Goal: Find specific page/section: Find specific page/section

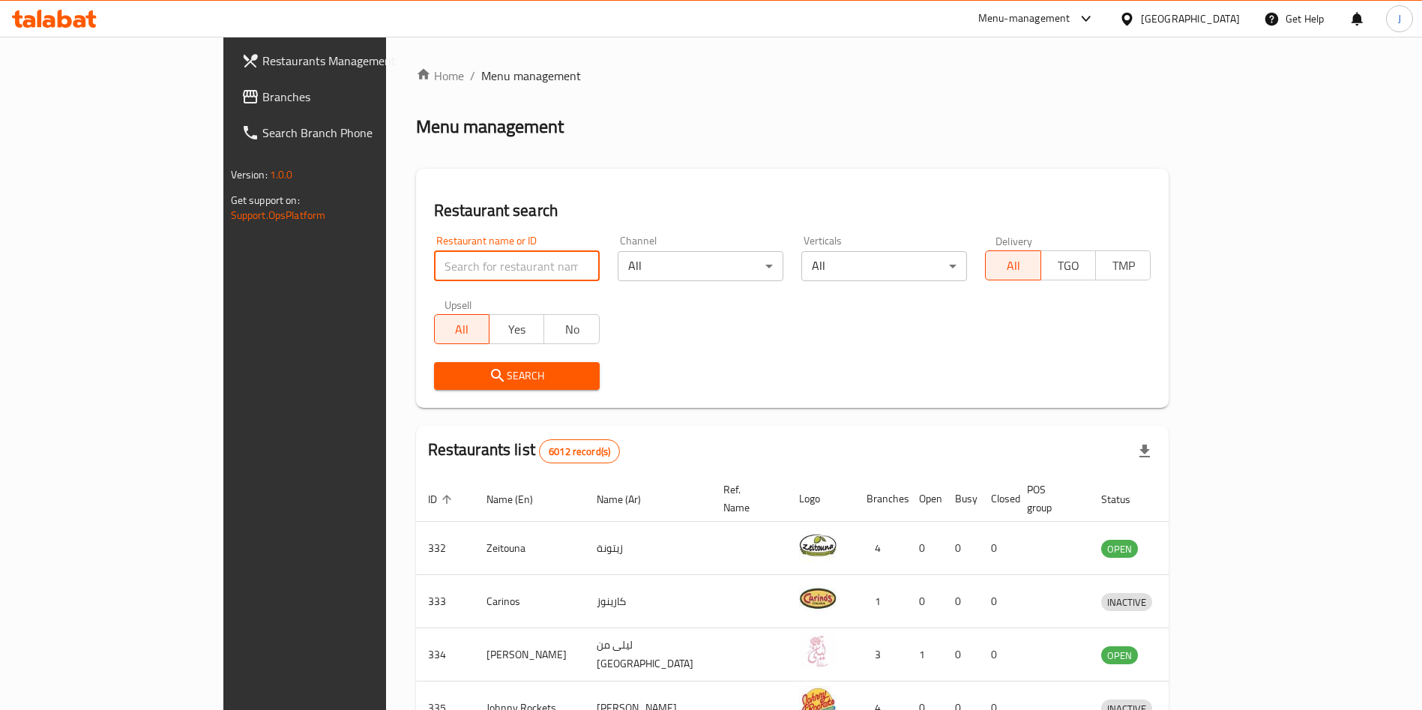
click at [441, 256] on input "search" at bounding box center [517, 266] width 166 height 30
type input "[PERSON_NAME]"
click button "Search" at bounding box center [517, 376] width 166 height 28
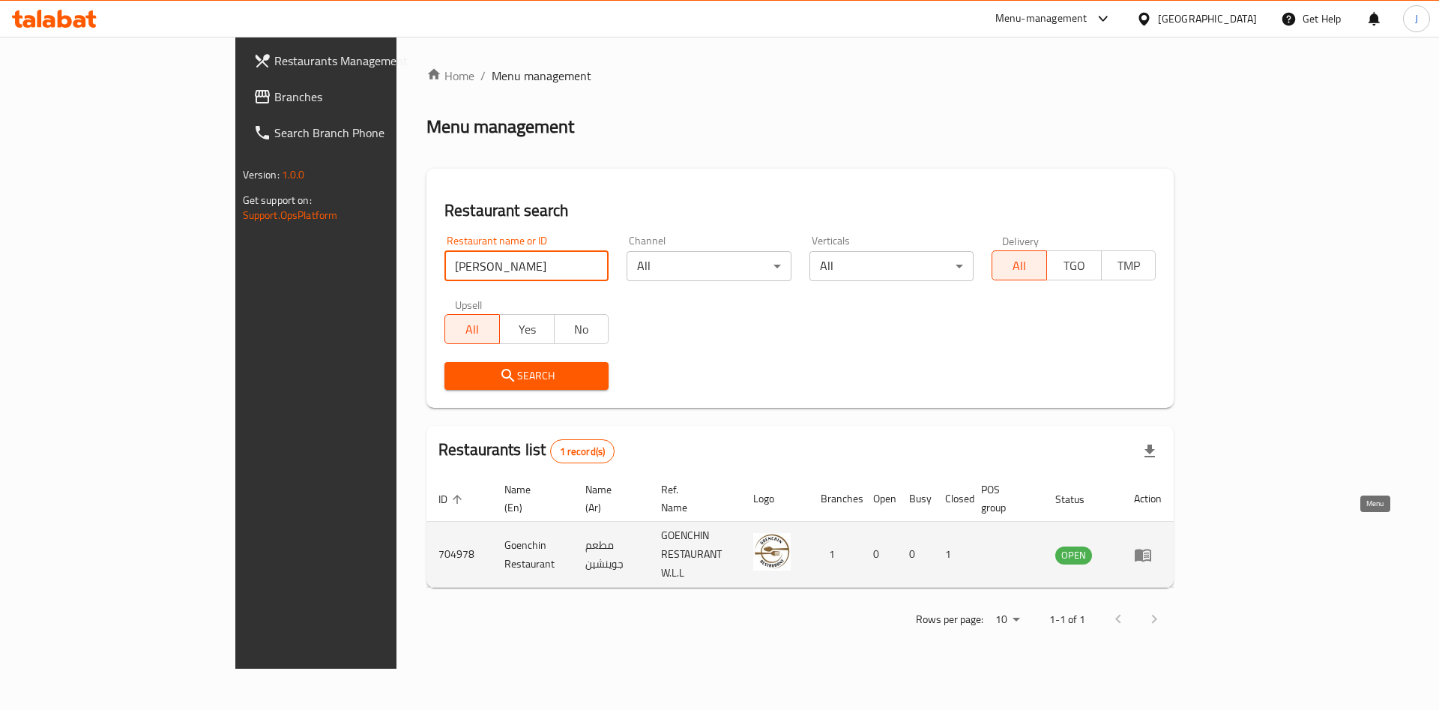
click at [1151, 549] on icon "enhanced table" at bounding box center [1143, 555] width 16 height 13
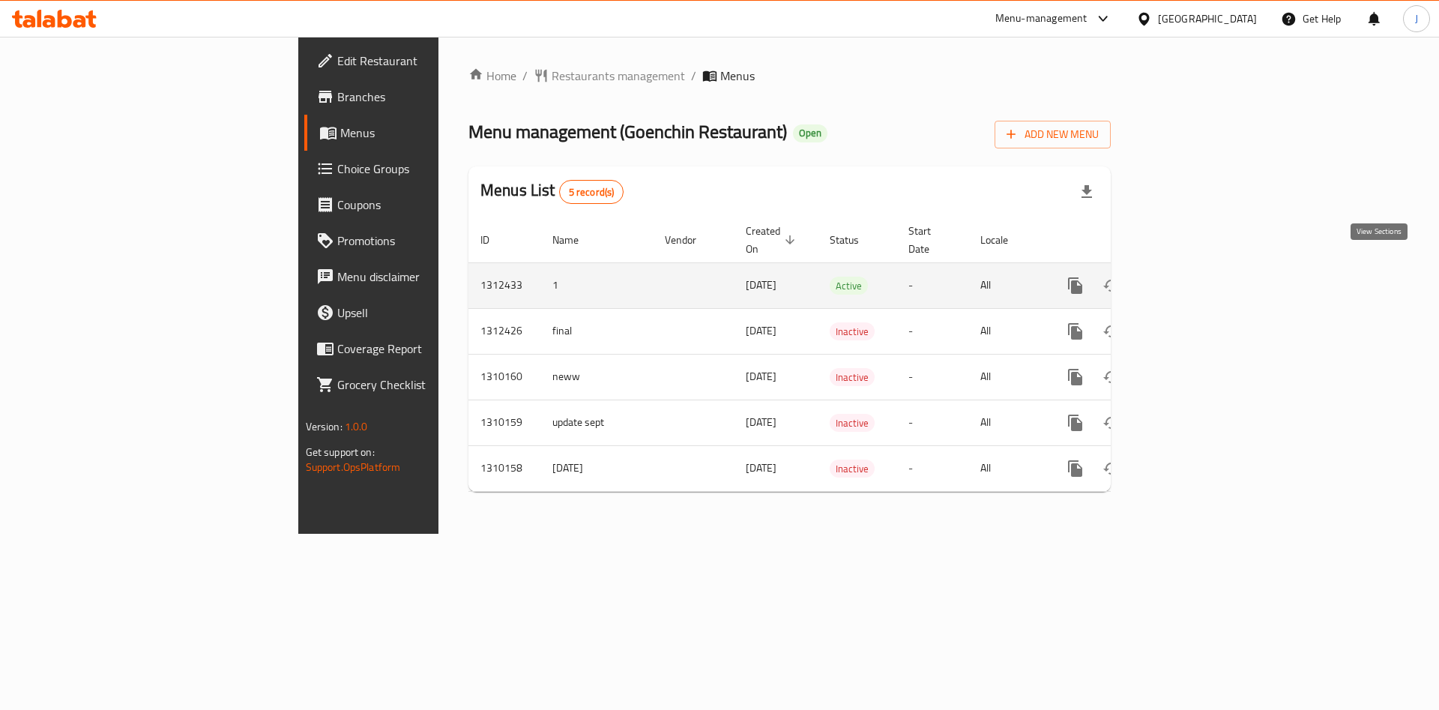
click at [1193, 277] on icon "enhanced table" at bounding box center [1184, 286] width 18 height 18
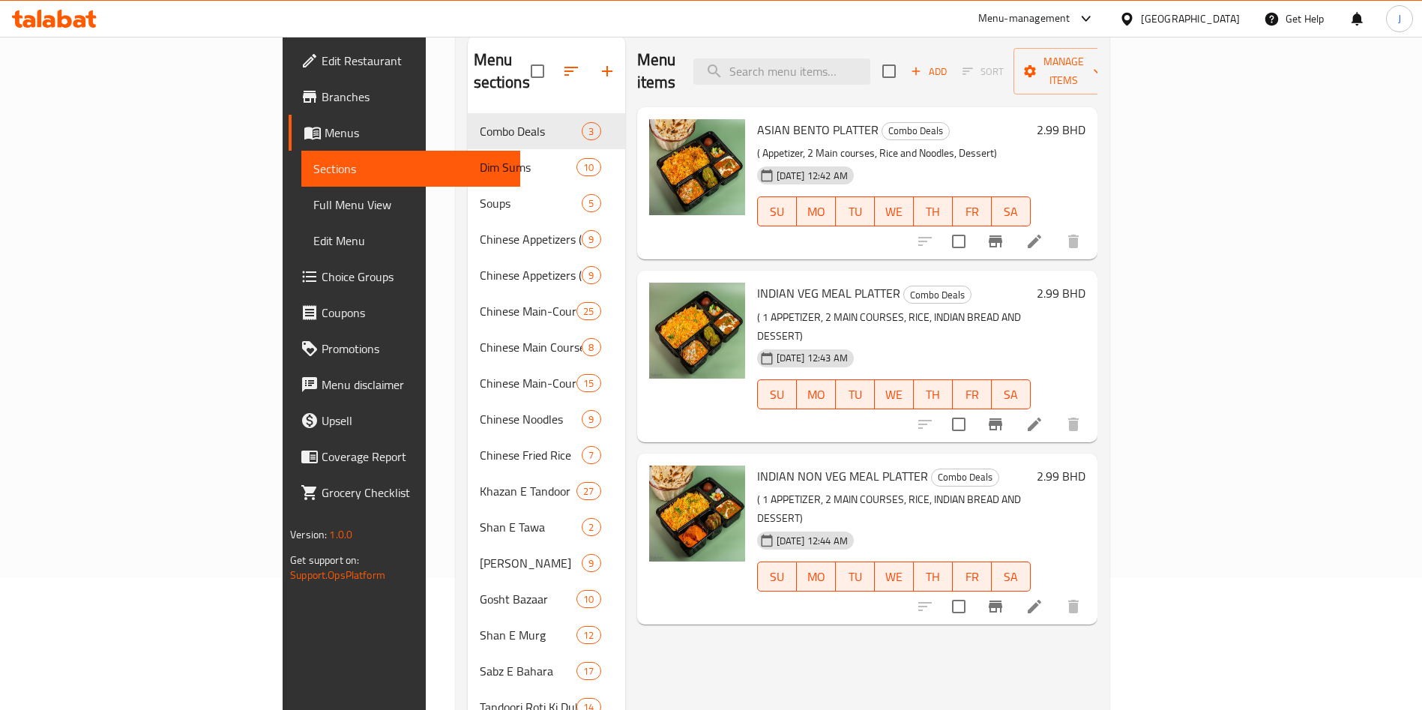
scroll to position [127, 0]
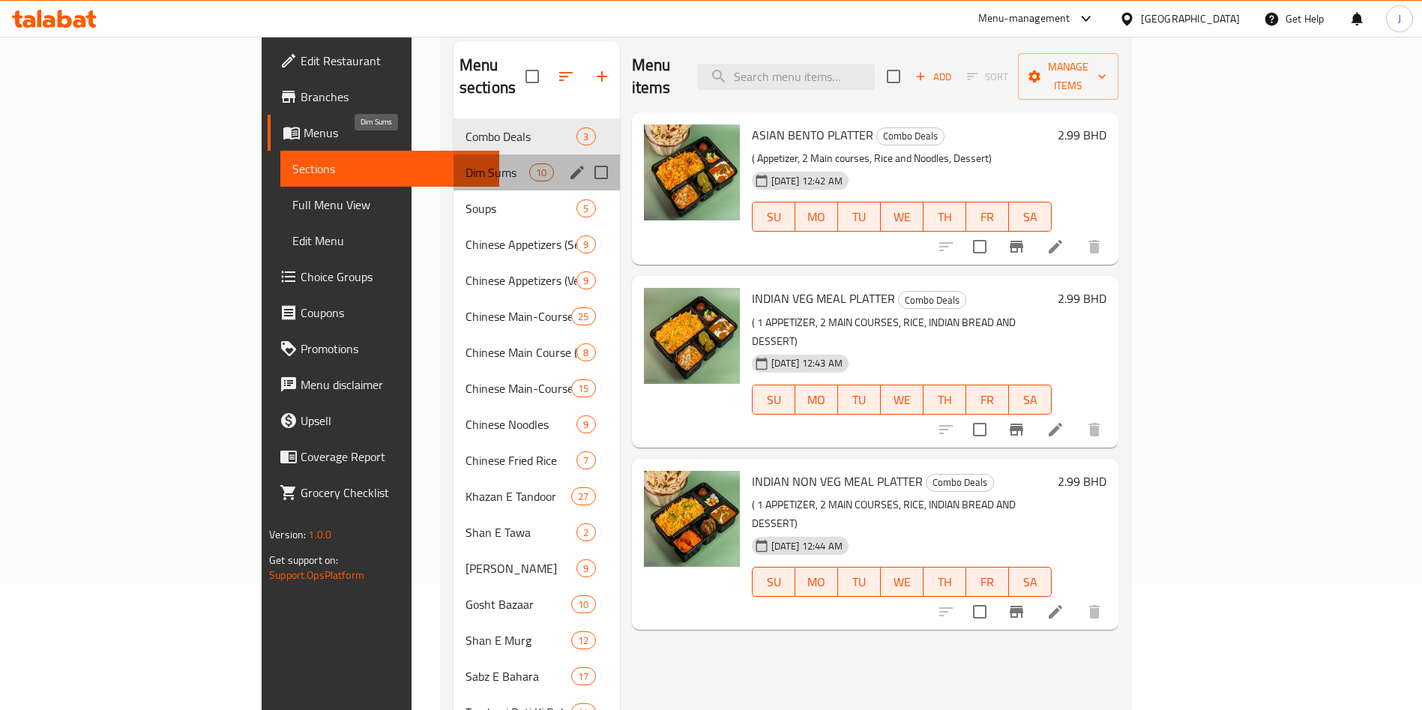
click at [465, 163] on span "Dim Sums" at bounding box center [497, 172] width 64 height 18
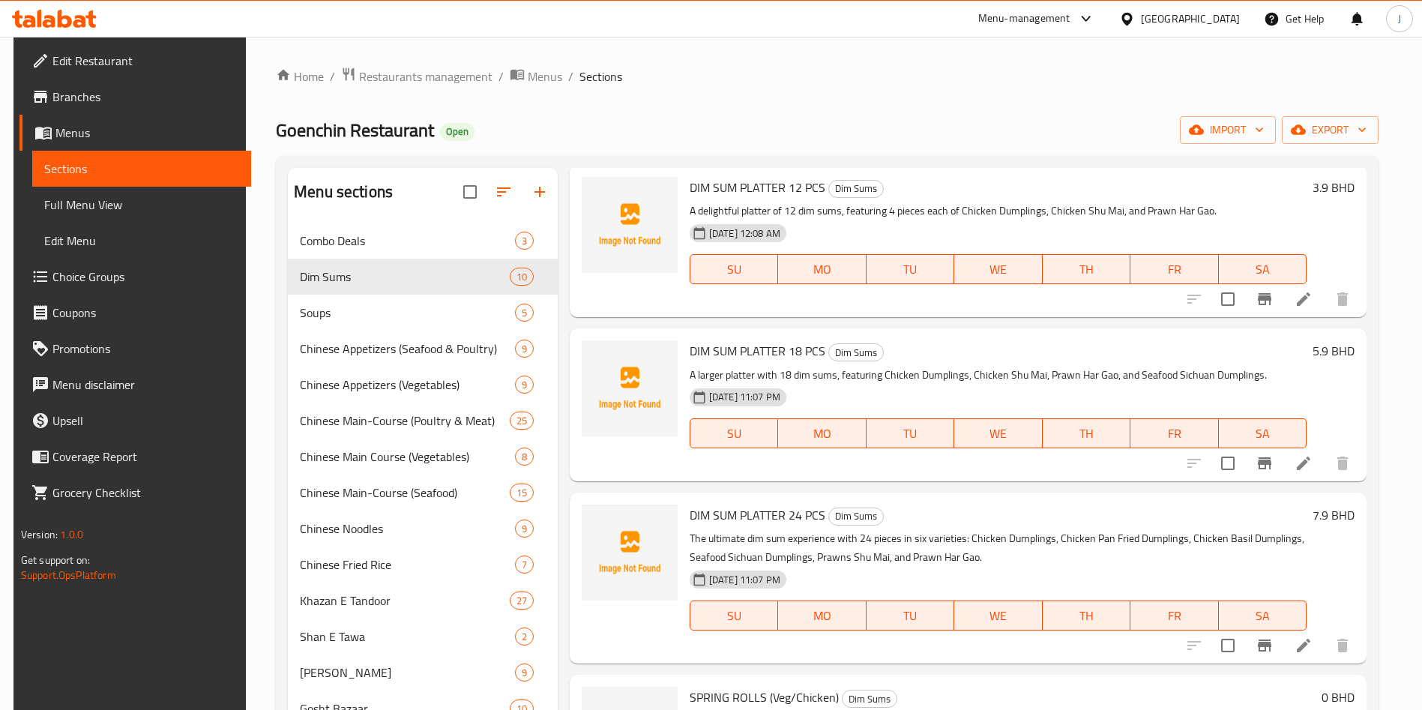
scroll to position [65, 0]
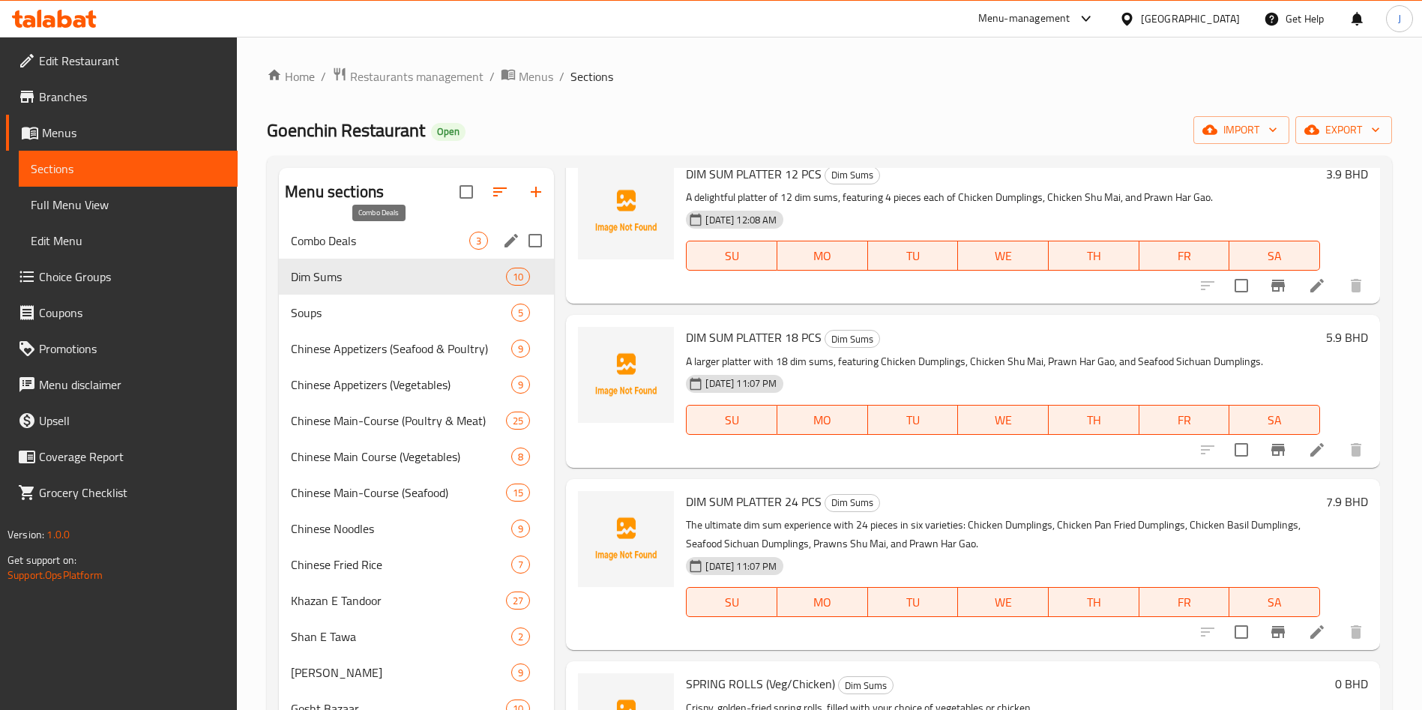
click at [378, 242] on span "Combo Deals" at bounding box center [380, 241] width 178 height 18
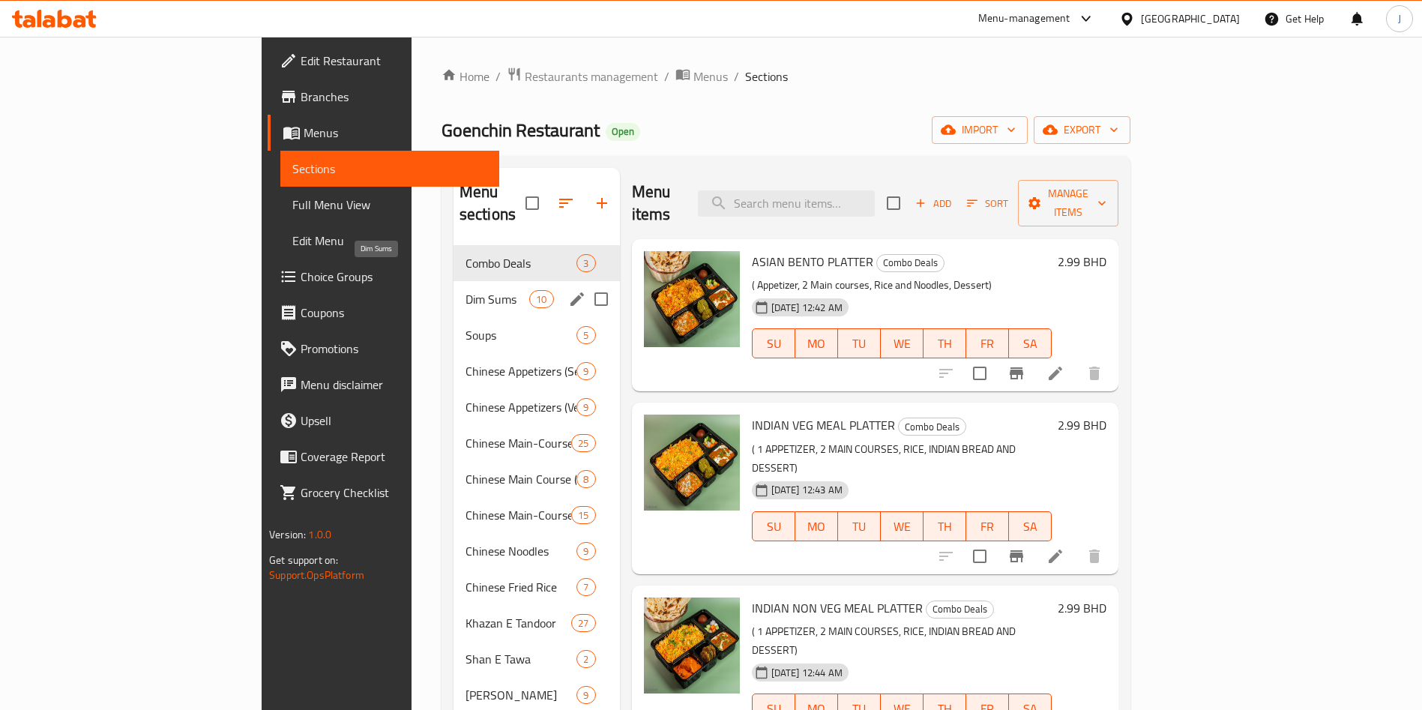
click at [465, 290] on span "Dim Sums" at bounding box center [497, 299] width 64 height 18
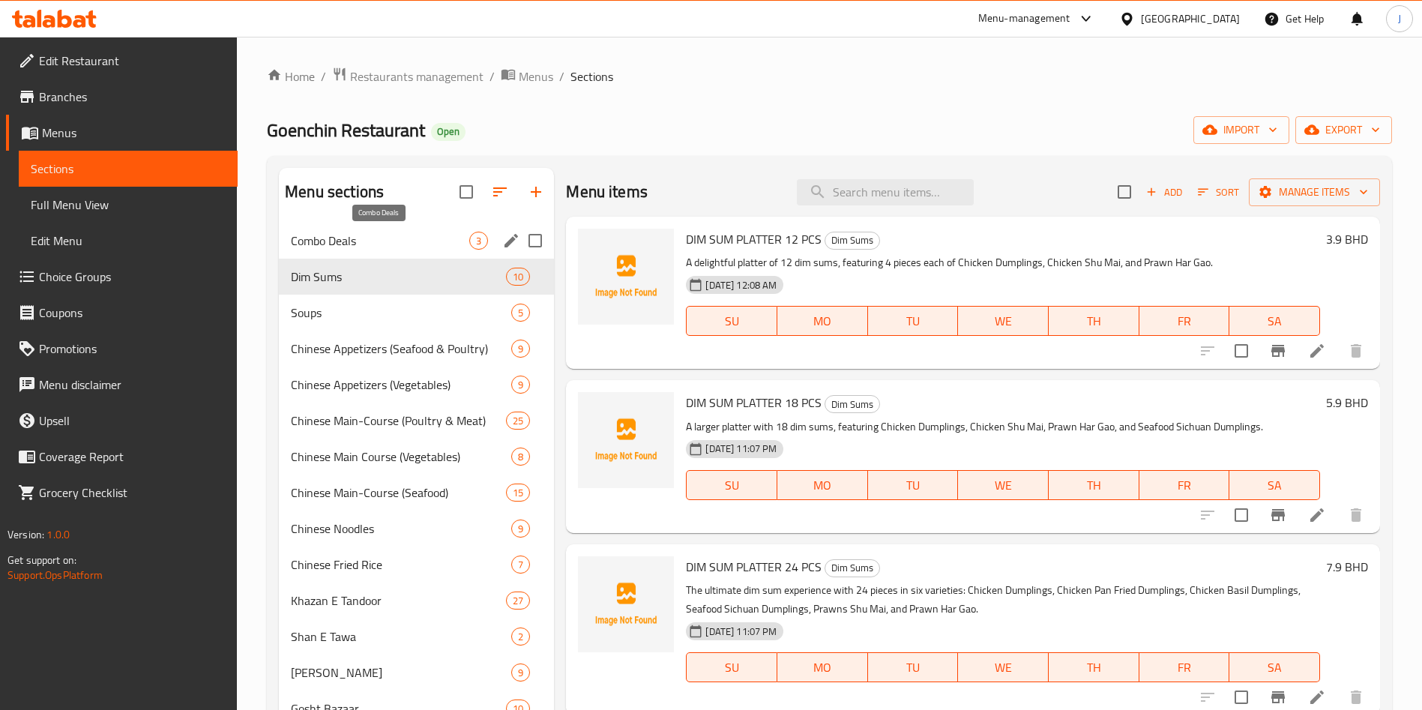
click at [348, 241] on span "Combo Deals" at bounding box center [380, 241] width 178 height 18
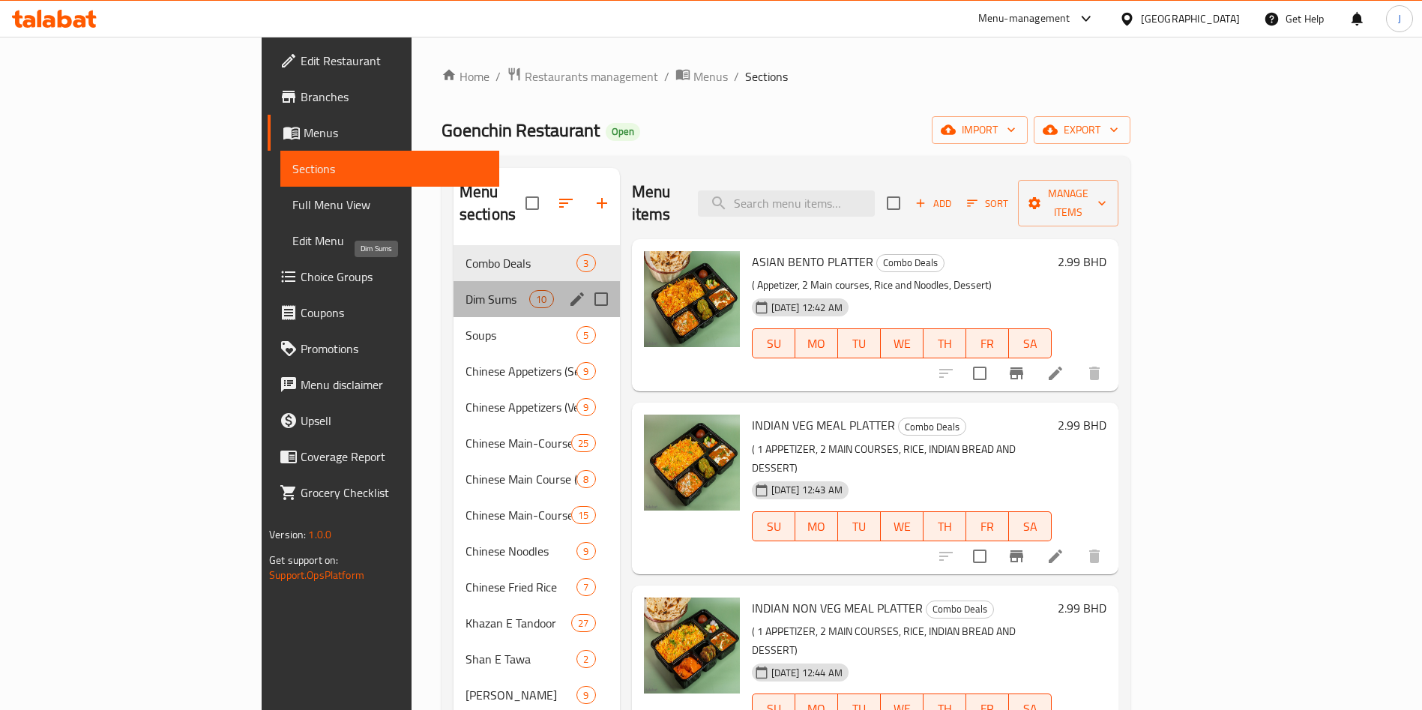
click at [465, 290] on span "Dim Sums" at bounding box center [497, 299] width 64 height 18
